Goal: Transaction & Acquisition: Obtain resource

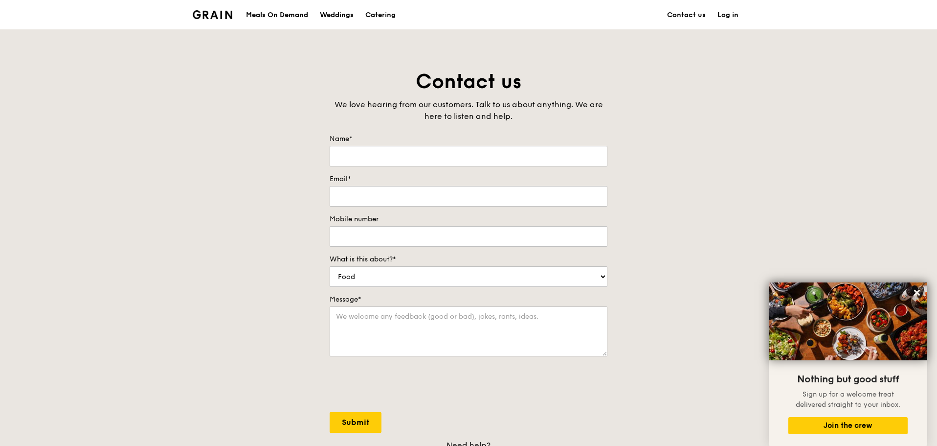
click at [289, 16] on div "Meals On Demand" at bounding box center [277, 14] width 62 height 29
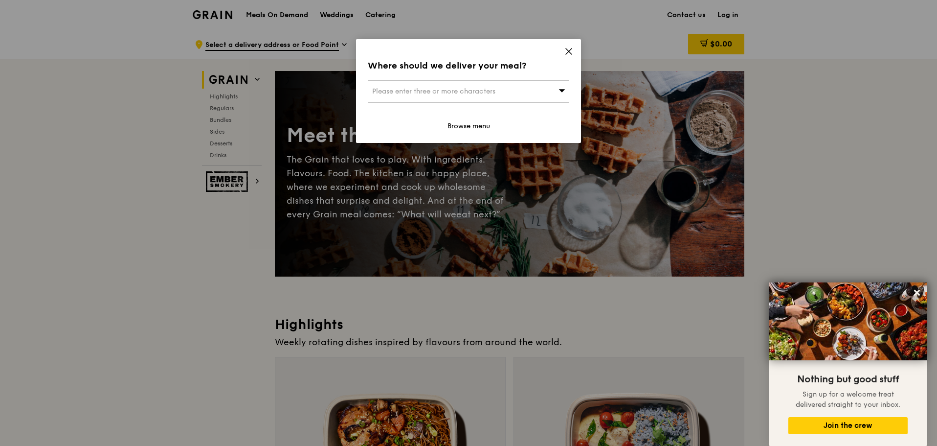
click at [446, 125] on div "Where should we deliver your meal? Please enter three or more characters Browse…" at bounding box center [468, 91] width 225 height 104
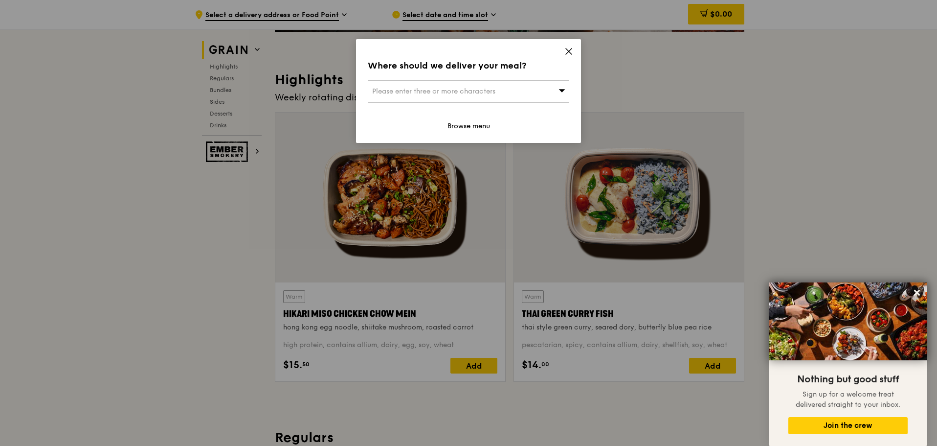
scroll to position [245, 0]
click at [571, 53] on icon at bounding box center [569, 51] width 6 height 6
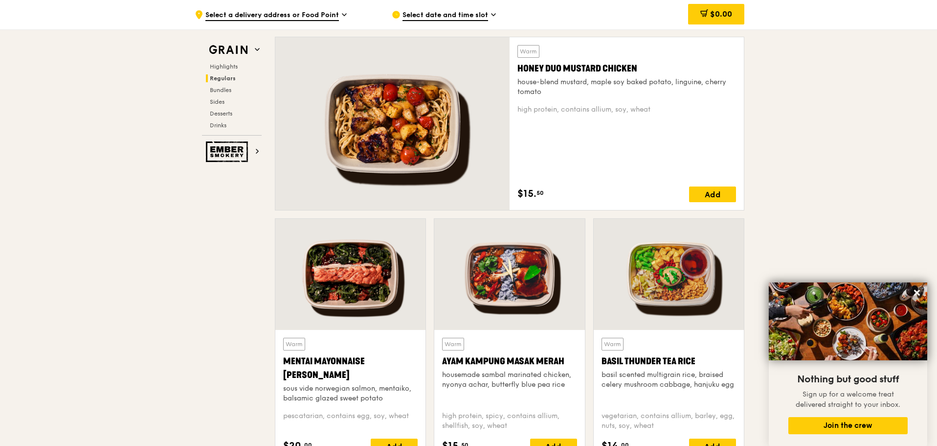
scroll to position [685, 0]
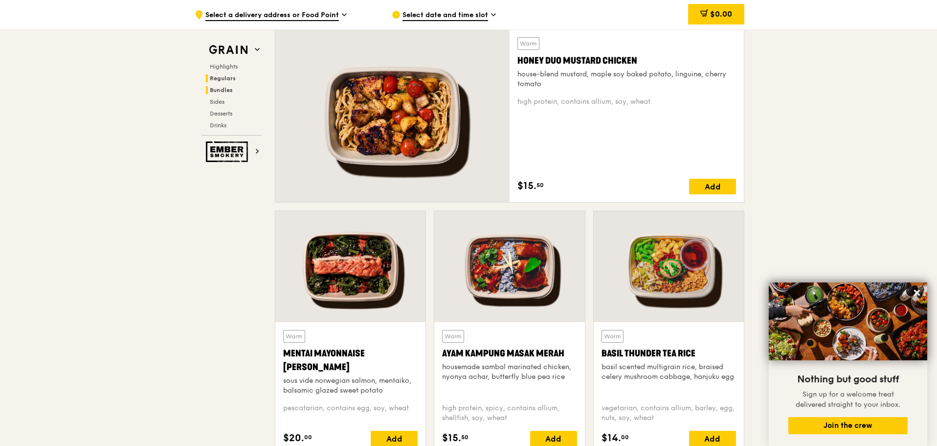
click at [230, 89] on span "Bundles" at bounding box center [221, 90] width 23 height 7
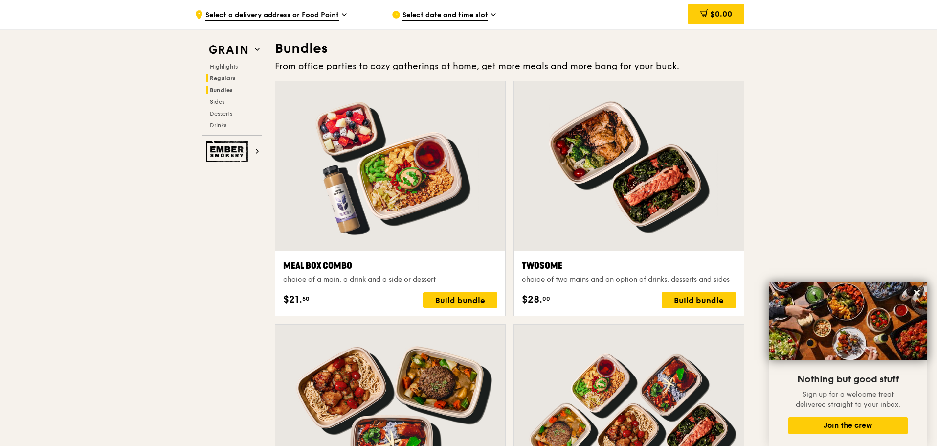
scroll to position [1399, 0]
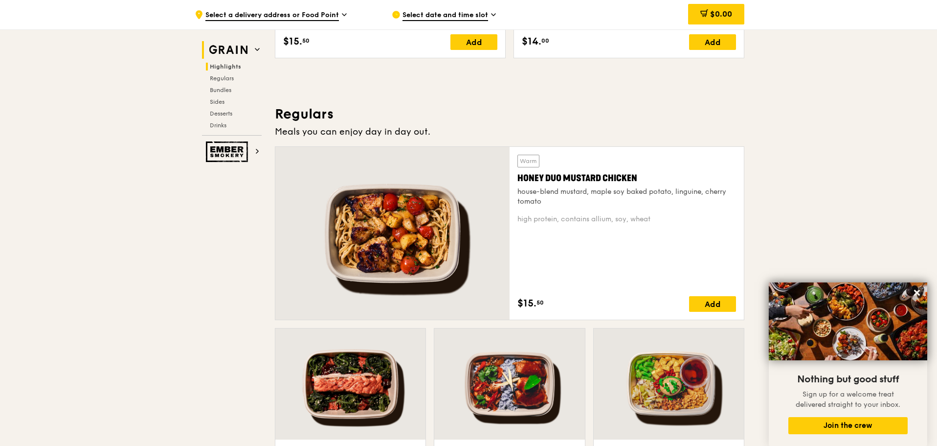
click at [252, 51] on h2 "Grain" at bounding box center [232, 50] width 60 height 18
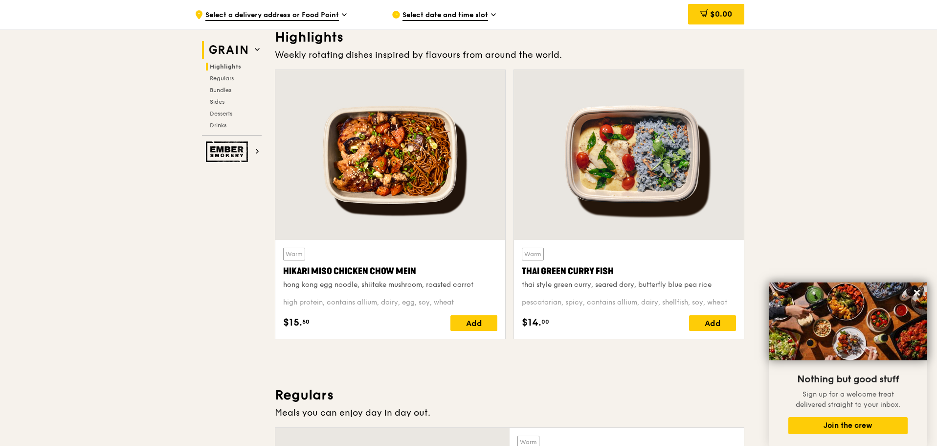
scroll to position [276, 0]
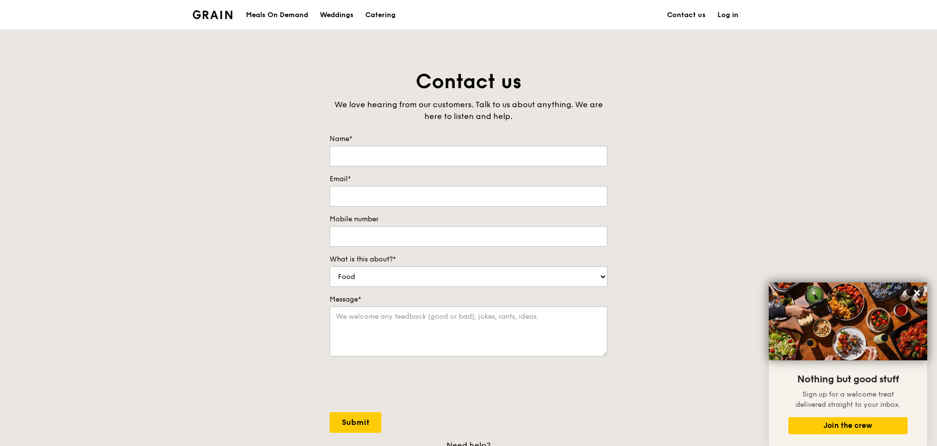
click at [223, 13] on img at bounding box center [213, 14] width 40 height 9
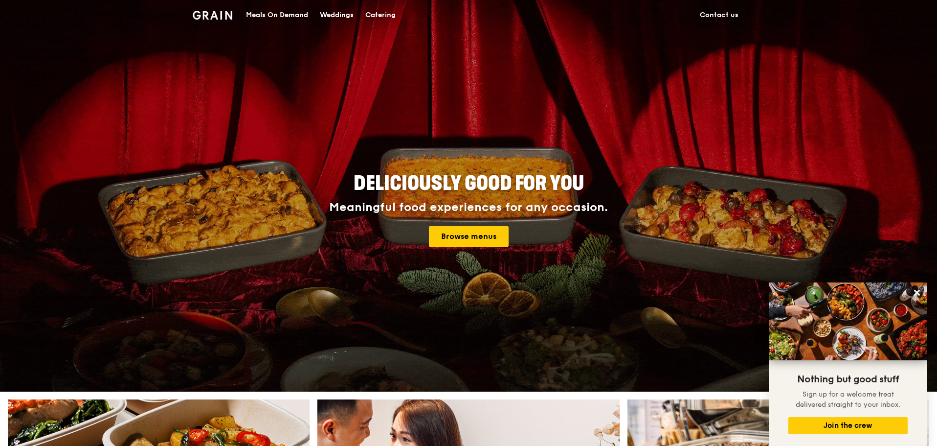
click at [387, 11] on div "Catering" at bounding box center [380, 14] width 30 height 29
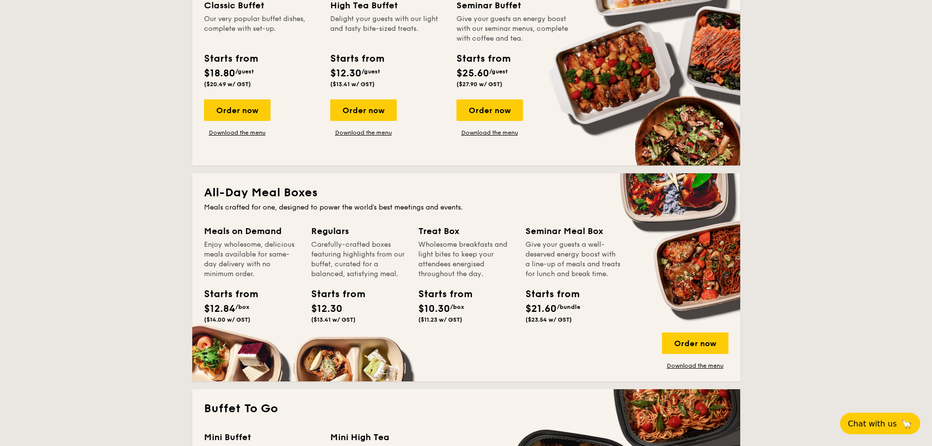
scroll to position [489, 0]
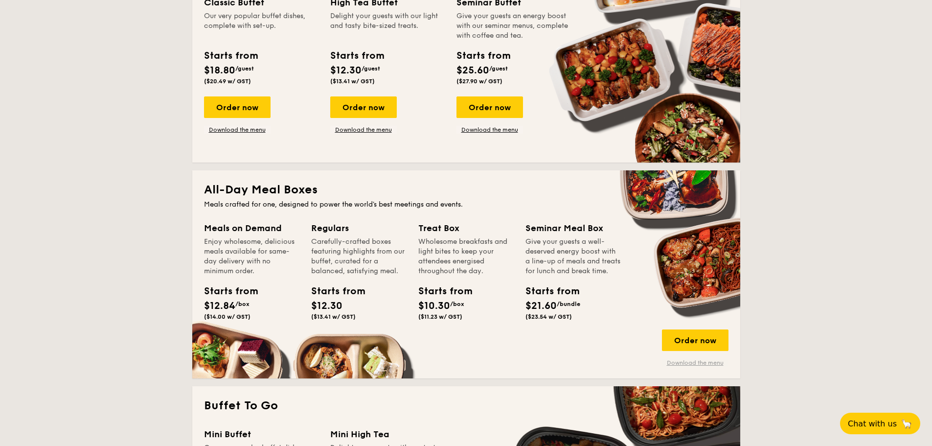
click at [684, 364] on link "Download the menu" at bounding box center [695, 363] width 67 height 8
